Goal: Transaction & Acquisition: Purchase product/service

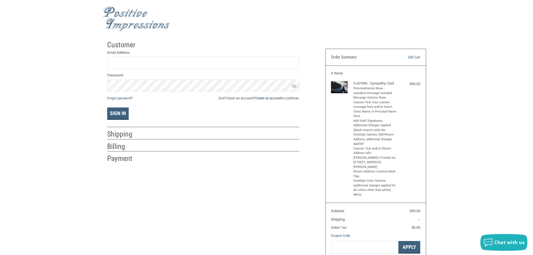
click at [263, 98] on link "Create an account" at bounding box center [268, 98] width 26 height 4
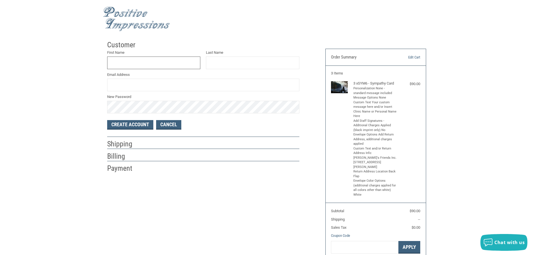
click at [152, 60] on input "First Name" at bounding box center [154, 63] width 94 height 13
type input "[PERSON_NAME]"
type input "[EMAIL_ADDRESS][DOMAIN_NAME]"
click at [138, 125] on button "Create Account" at bounding box center [130, 125] width 46 height 10
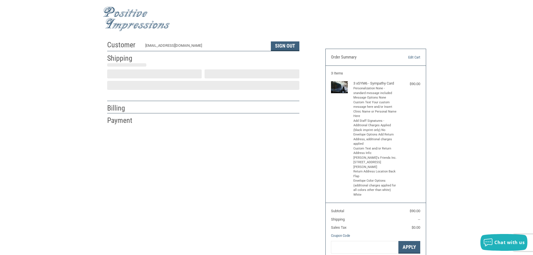
select select "US"
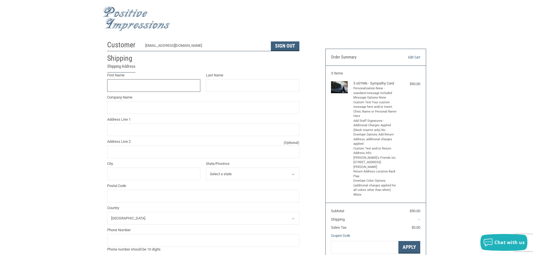
scroll to position [1, 0]
type input "[PERSON_NAME]"
type input "[PERSON_NAME]'S FRIENDS INC"
type input "[STREET_ADDRESS][PERSON_NAME]"
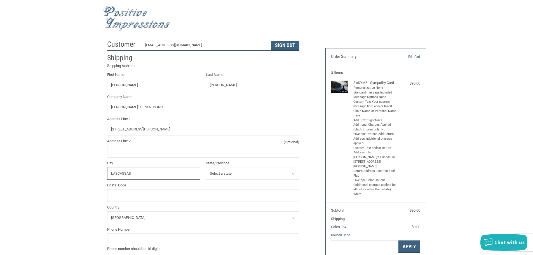
type input "LASCASSAS"
select select "TN"
type input "37085"
type input "6158908140"
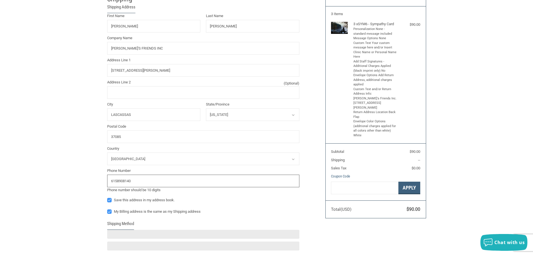
scroll to position [113, 0]
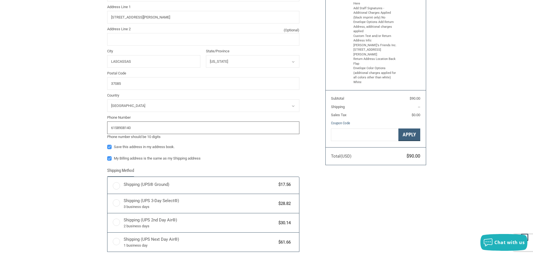
radio input "true"
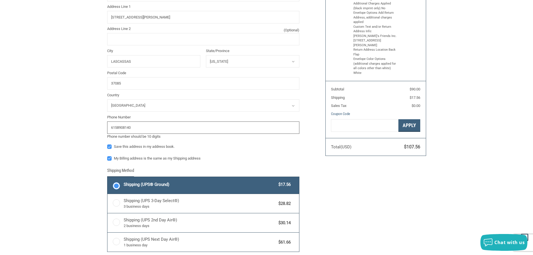
type input "6158908140"
click at [109, 148] on label "Save this address in my address book." at bounding box center [203, 146] width 192 height 4
click at [108, 144] on input "Save this address in my address book." at bounding box center [107, 144] width 0 height 0
checkbox input "false"
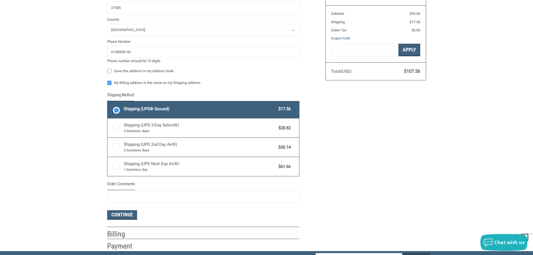
scroll to position [206, 0]
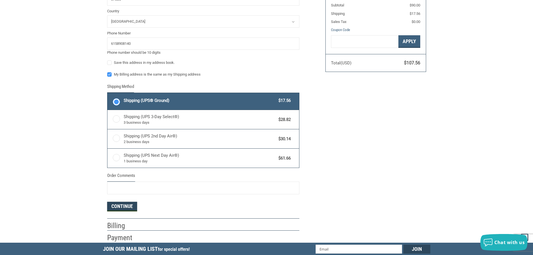
click at [125, 207] on button "Continue" at bounding box center [122, 207] width 30 height 10
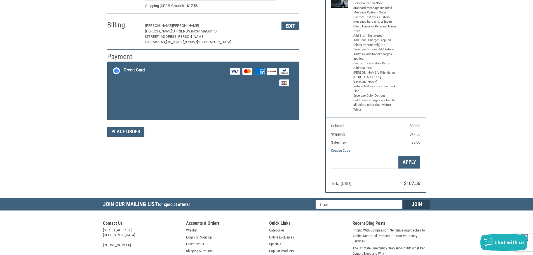
scroll to position [84, 0]
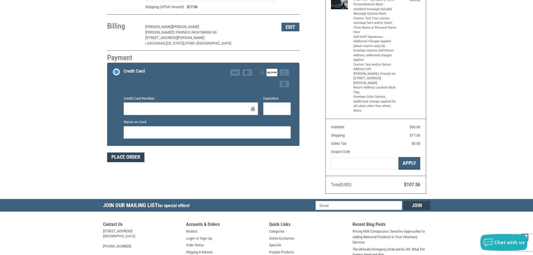
click at [136, 155] on button "Place Order" at bounding box center [125, 158] width 37 height 10
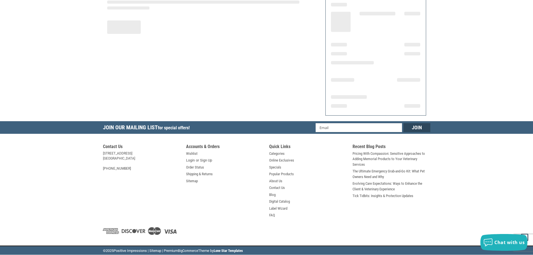
scroll to position [67, 0]
